Goal: Information Seeking & Learning: Learn about a topic

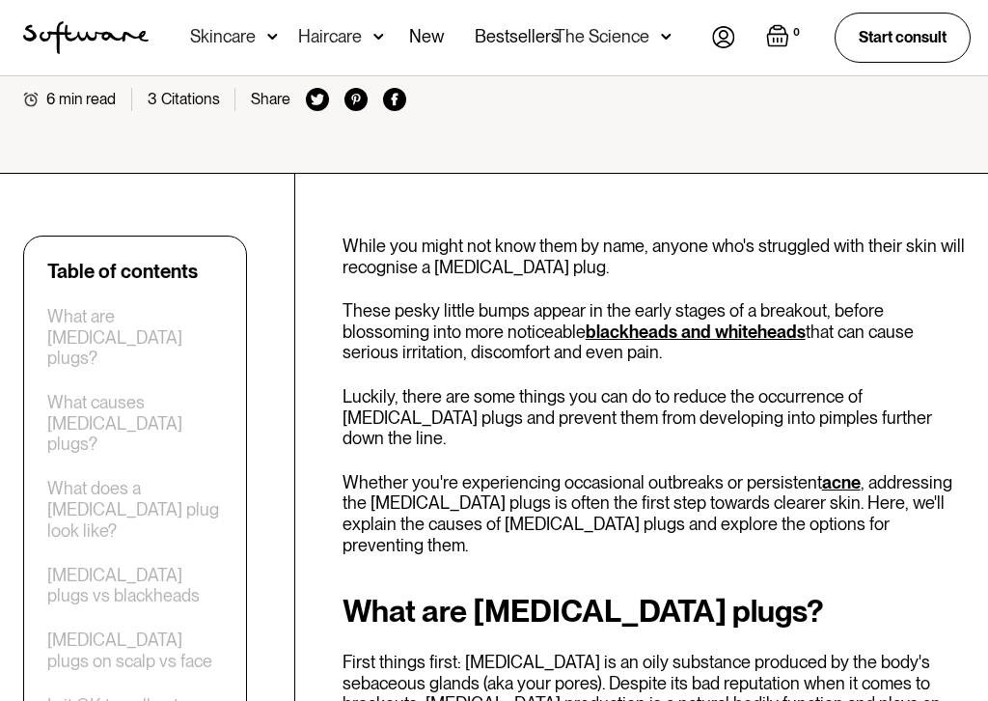
scroll to position [555, 0]
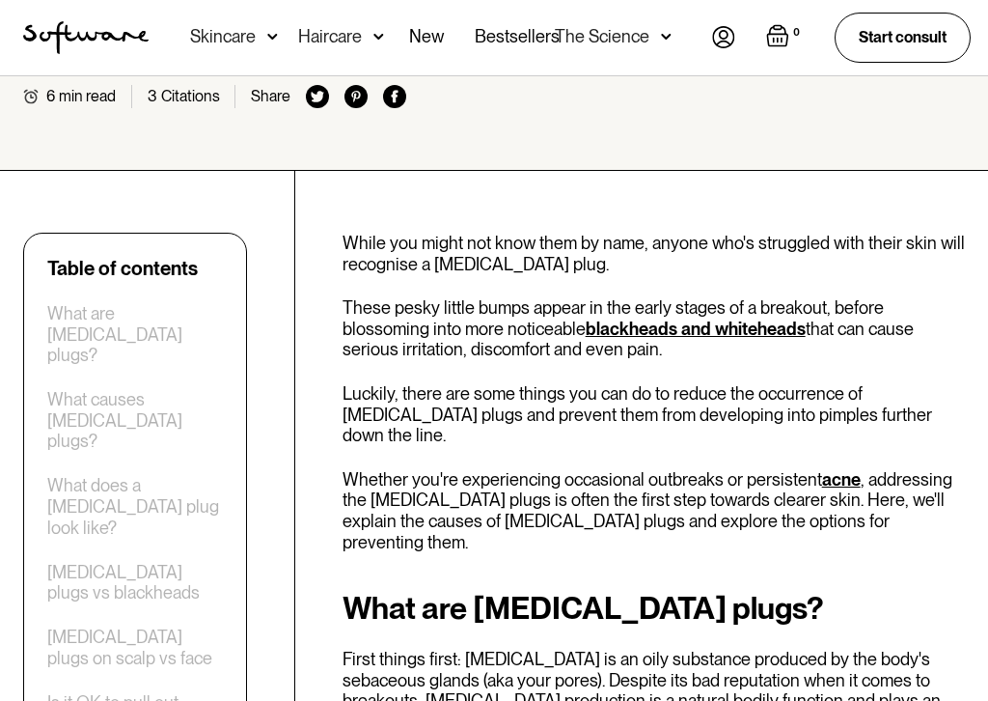
click at [178, 563] on div "[MEDICAL_DATA] plugs vs blackheads" at bounding box center [135, 584] width 176 height 42
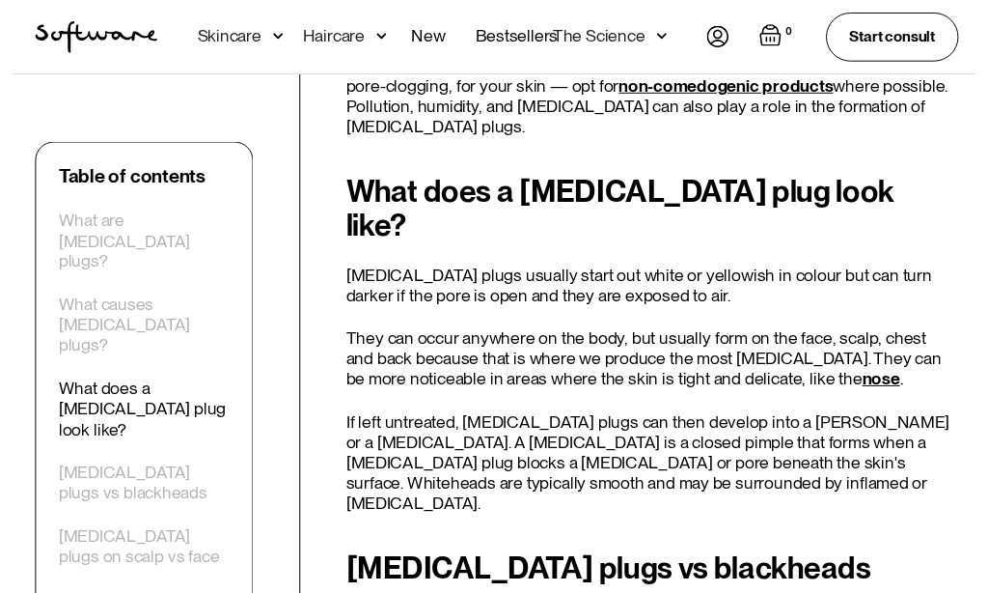
scroll to position [2276, 0]
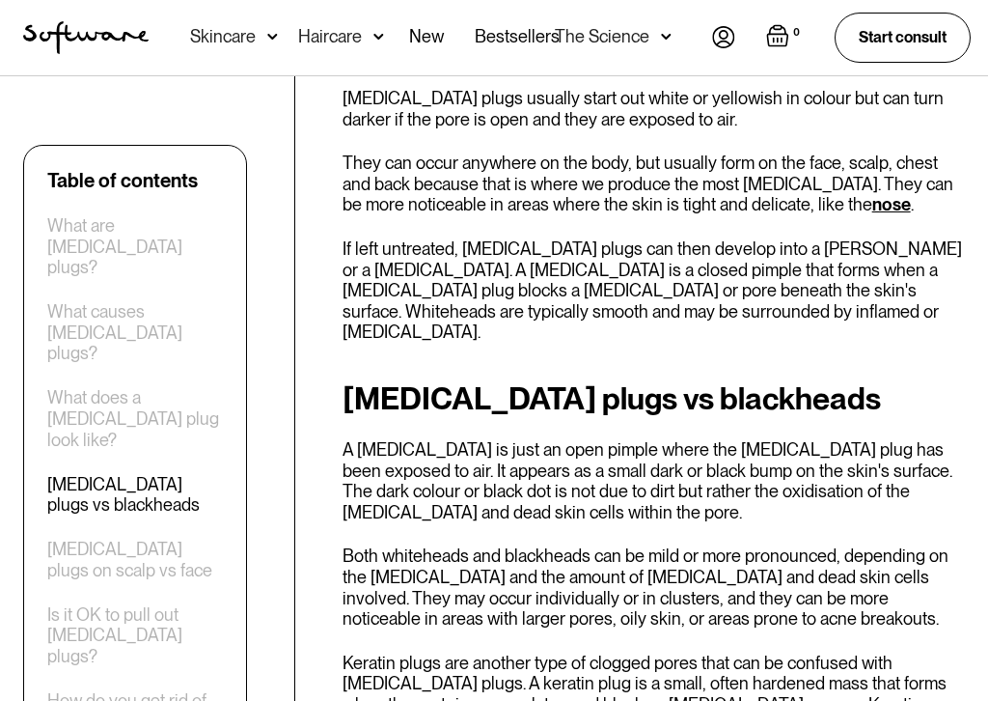
scroll to position [2452, 0]
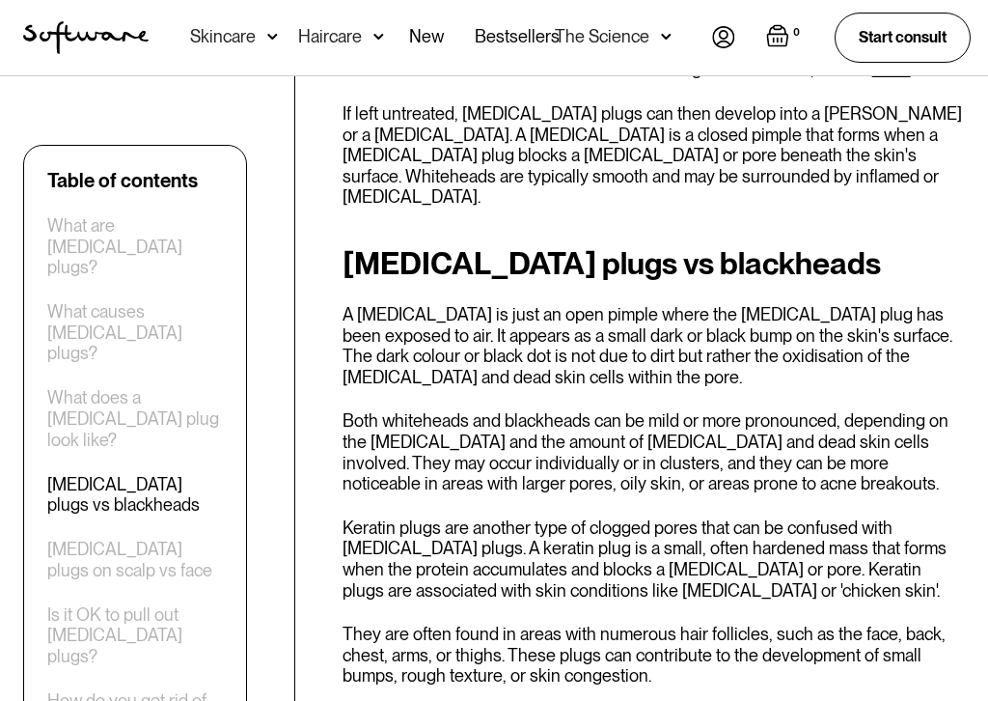
scroll to position [2589, 0]
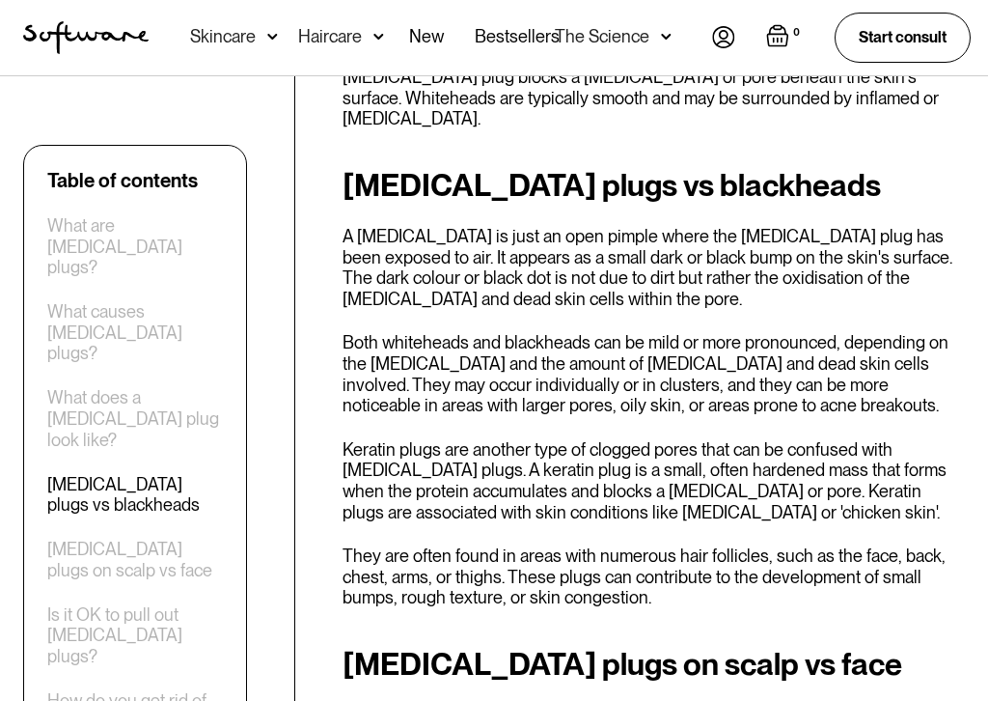
scroll to position [2665, 0]
click at [303, 425] on div "Table of contents What are [MEDICAL_DATA] plugs? What causes [MEDICAL_DATA] plu…" at bounding box center [494, 645] width 988 height 5044
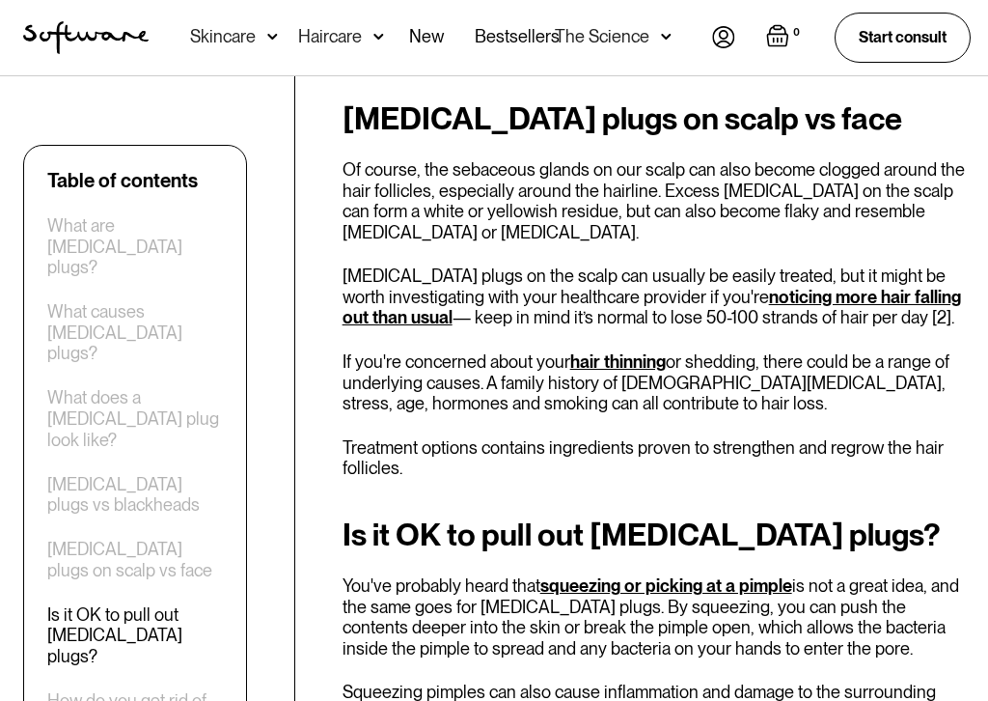
scroll to position [3217, 0]
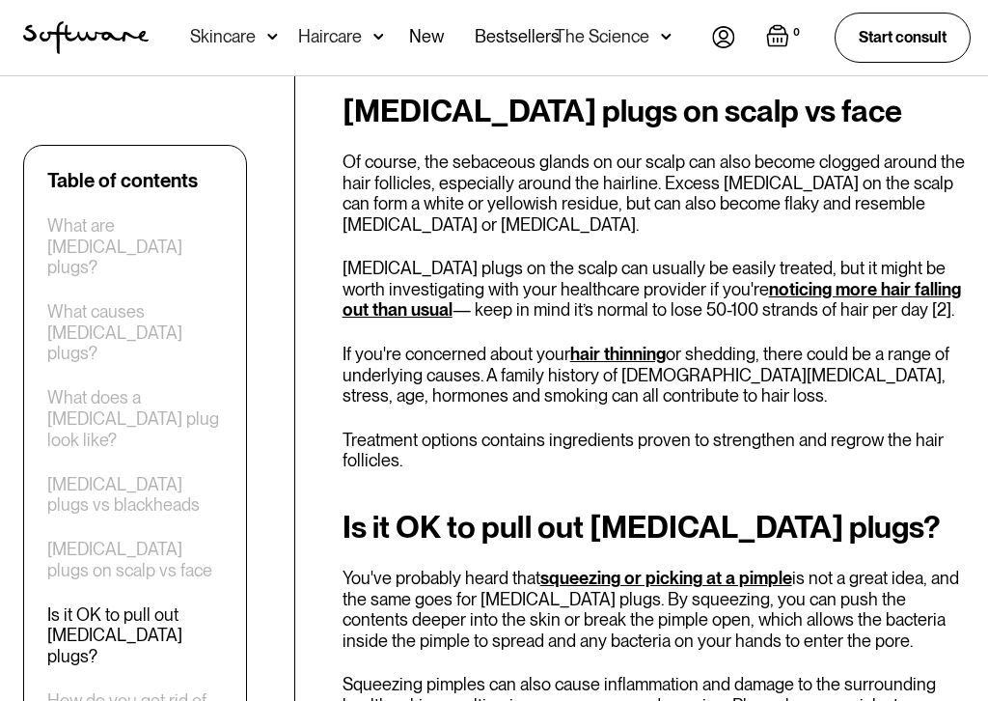
click at [297, 424] on div "Table of contents What are [MEDICAL_DATA] plugs? What causes [MEDICAL_DATA] plu…" at bounding box center [494, 93] width 988 height 5044
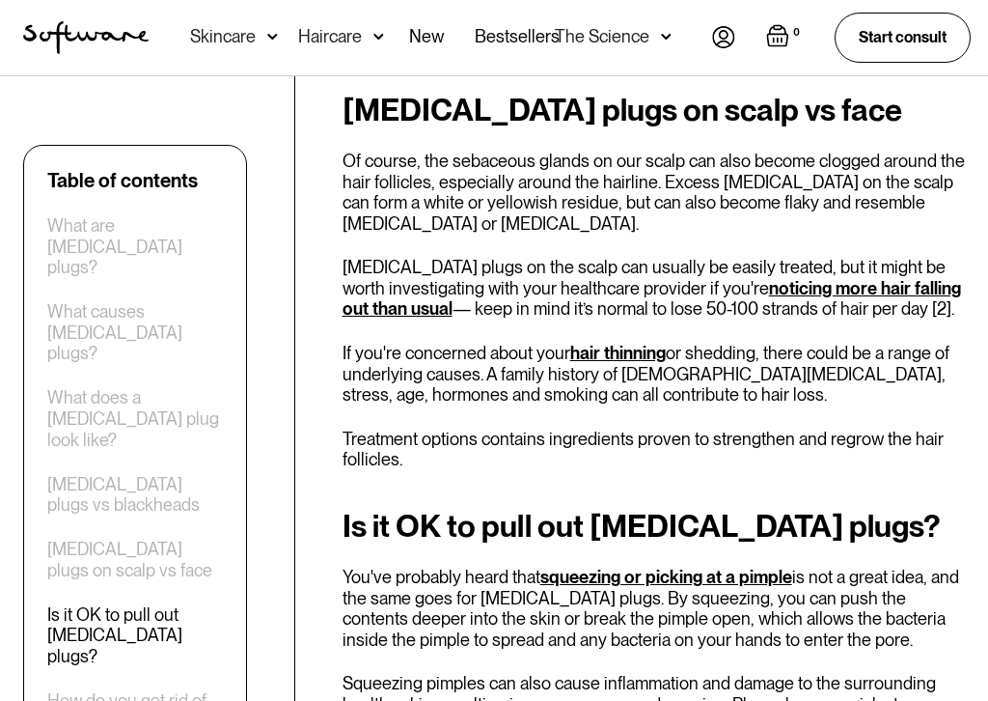
click at [292, 438] on div "Table of contents What are [MEDICAL_DATA] plugs? What causes [MEDICAL_DATA] plu…" at bounding box center [494, 92] width 988 height 5044
click at [297, 447] on div "Table of contents What are [MEDICAL_DATA] plugs? What causes [MEDICAL_DATA] plu…" at bounding box center [494, 92] width 988 height 5044
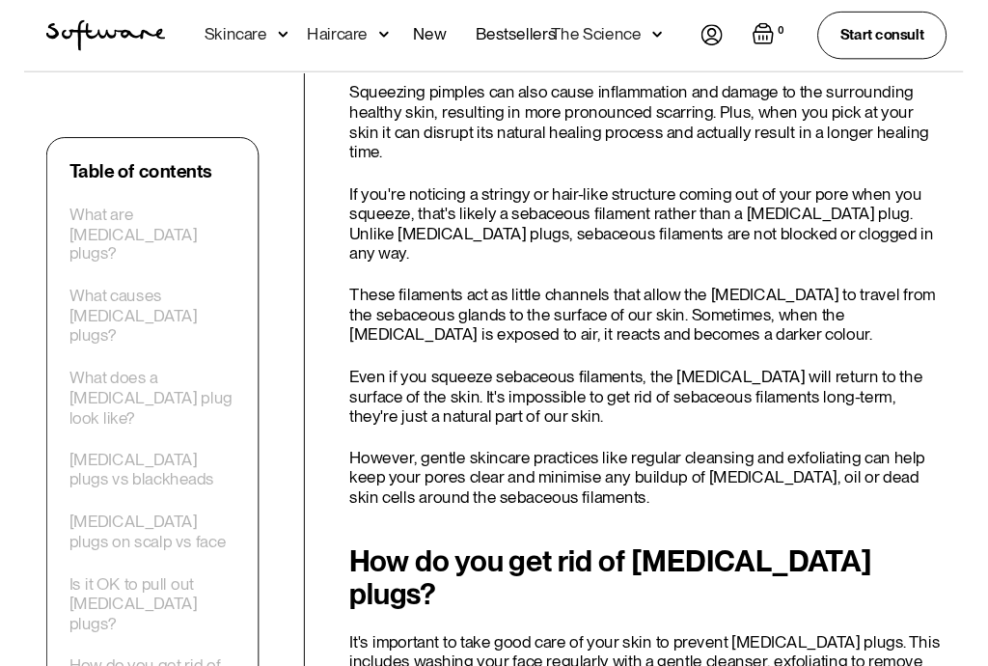
scroll to position [3802, 0]
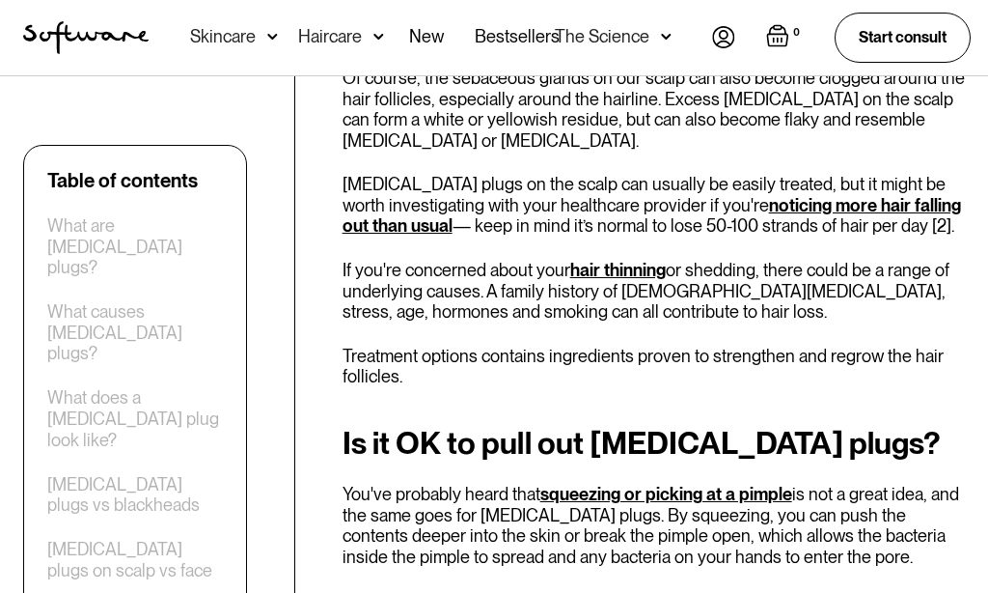
scroll to position [3295, 0]
